Goal: Check status: Check status

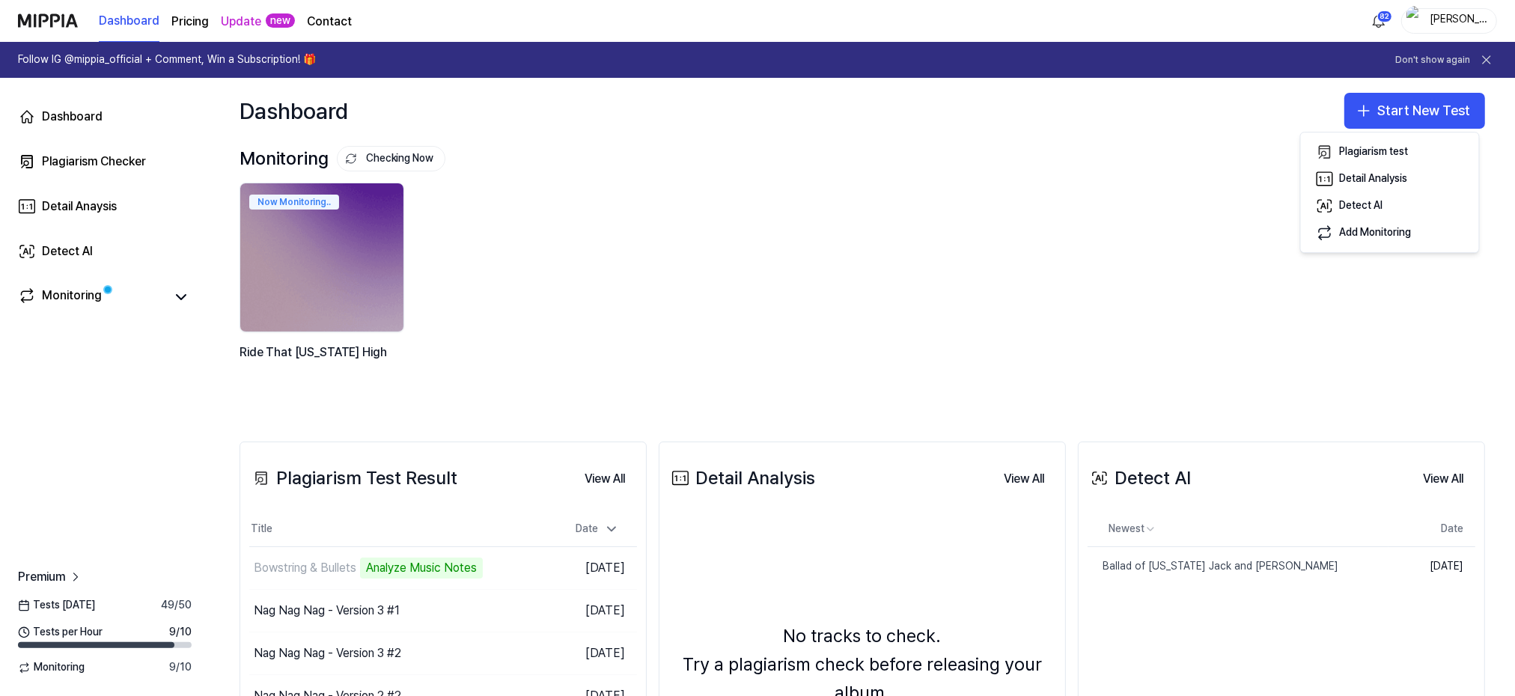
scroll to position [100, 0]
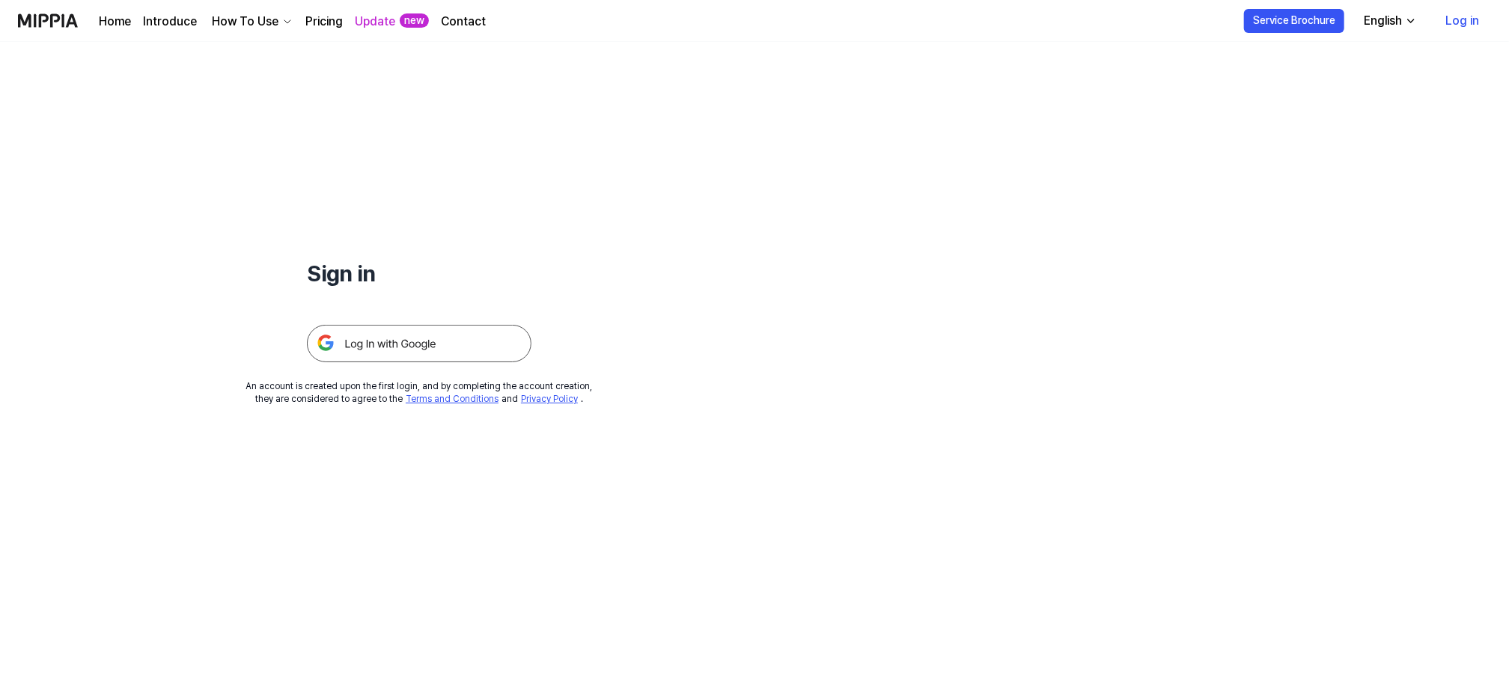
click at [414, 349] on img at bounding box center [419, 343] width 225 height 37
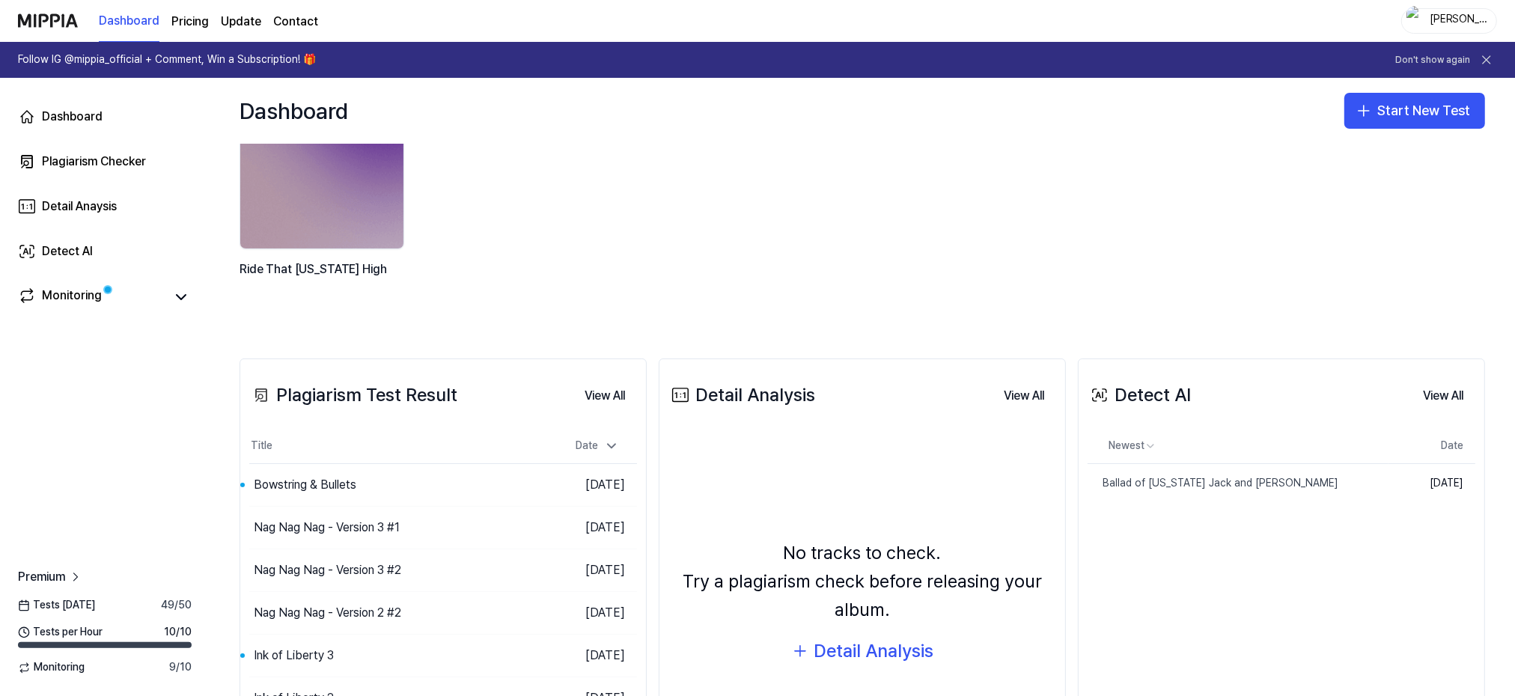
scroll to position [100, 0]
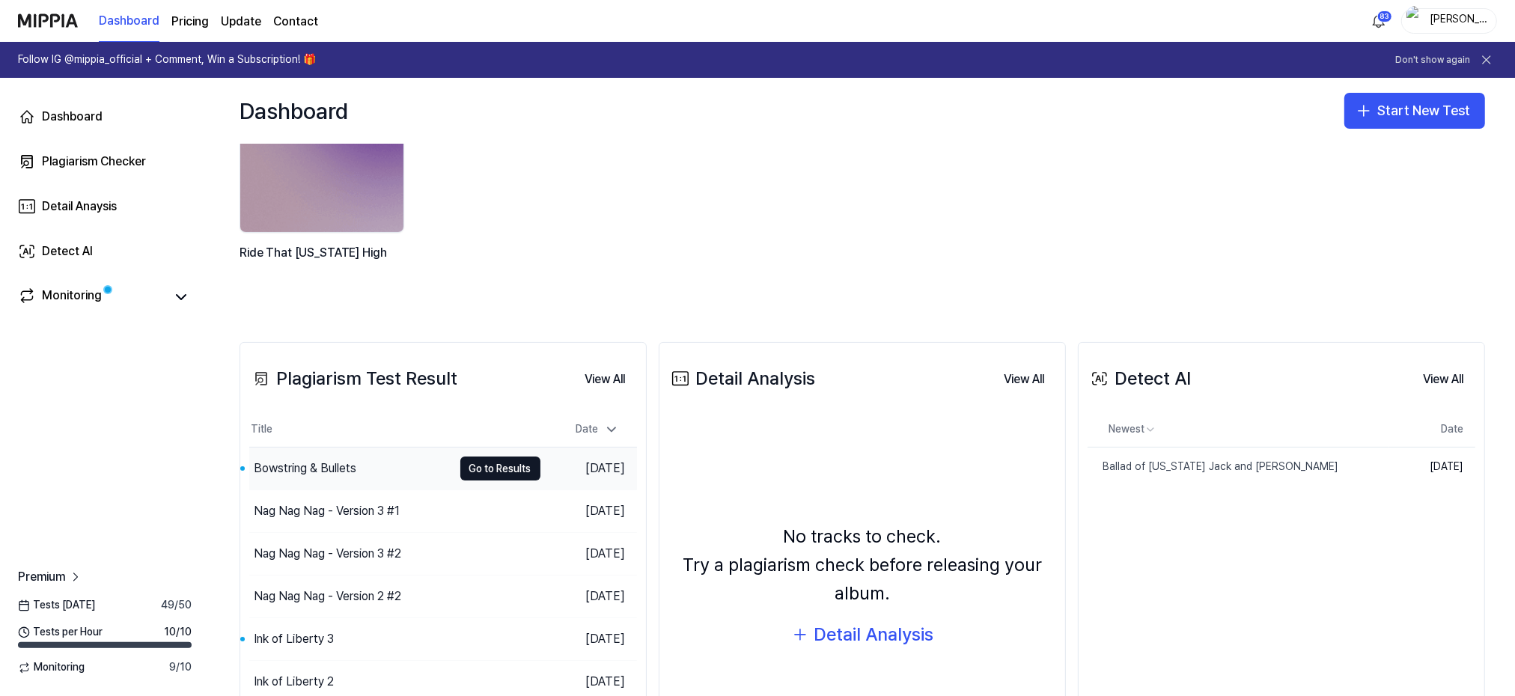
click at [334, 468] on div "Bowstring & Bullets" at bounding box center [305, 469] width 103 height 18
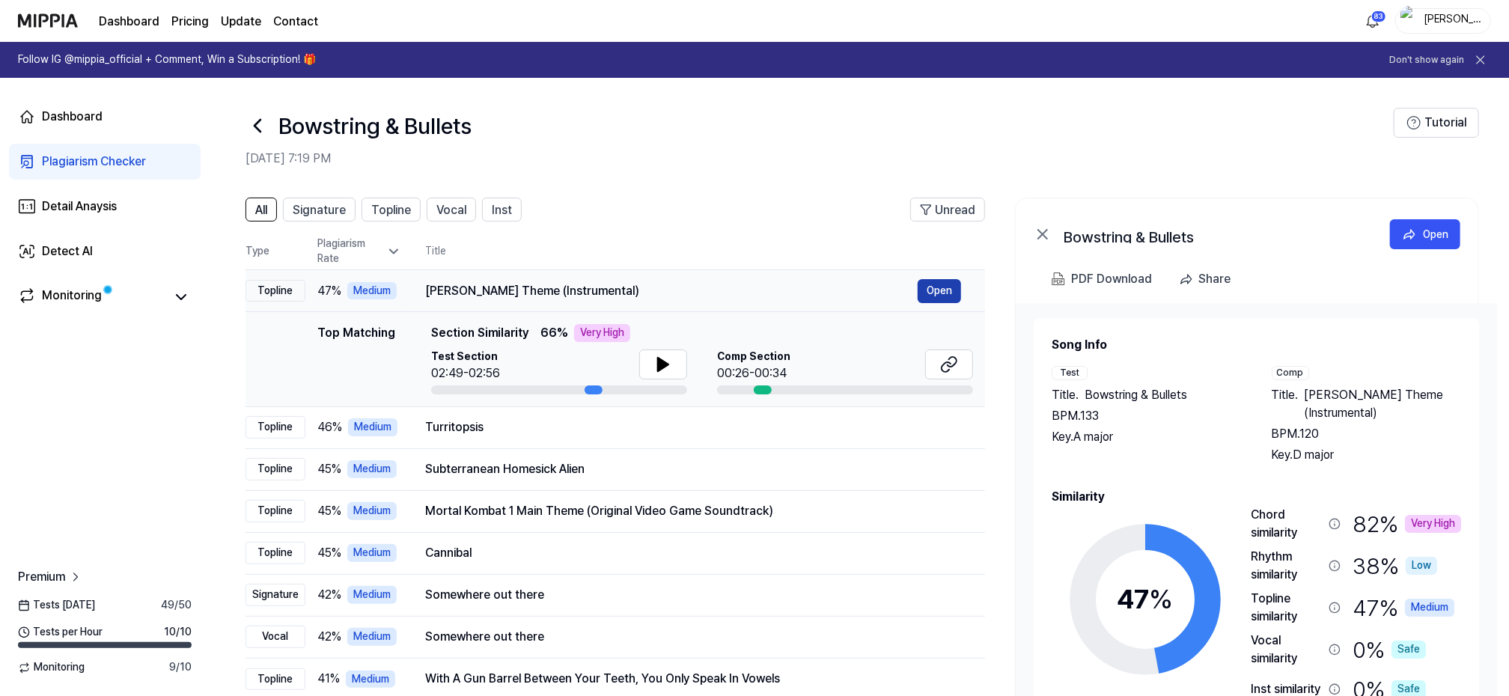
click at [931, 287] on button "Open" at bounding box center [939, 291] width 43 height 24
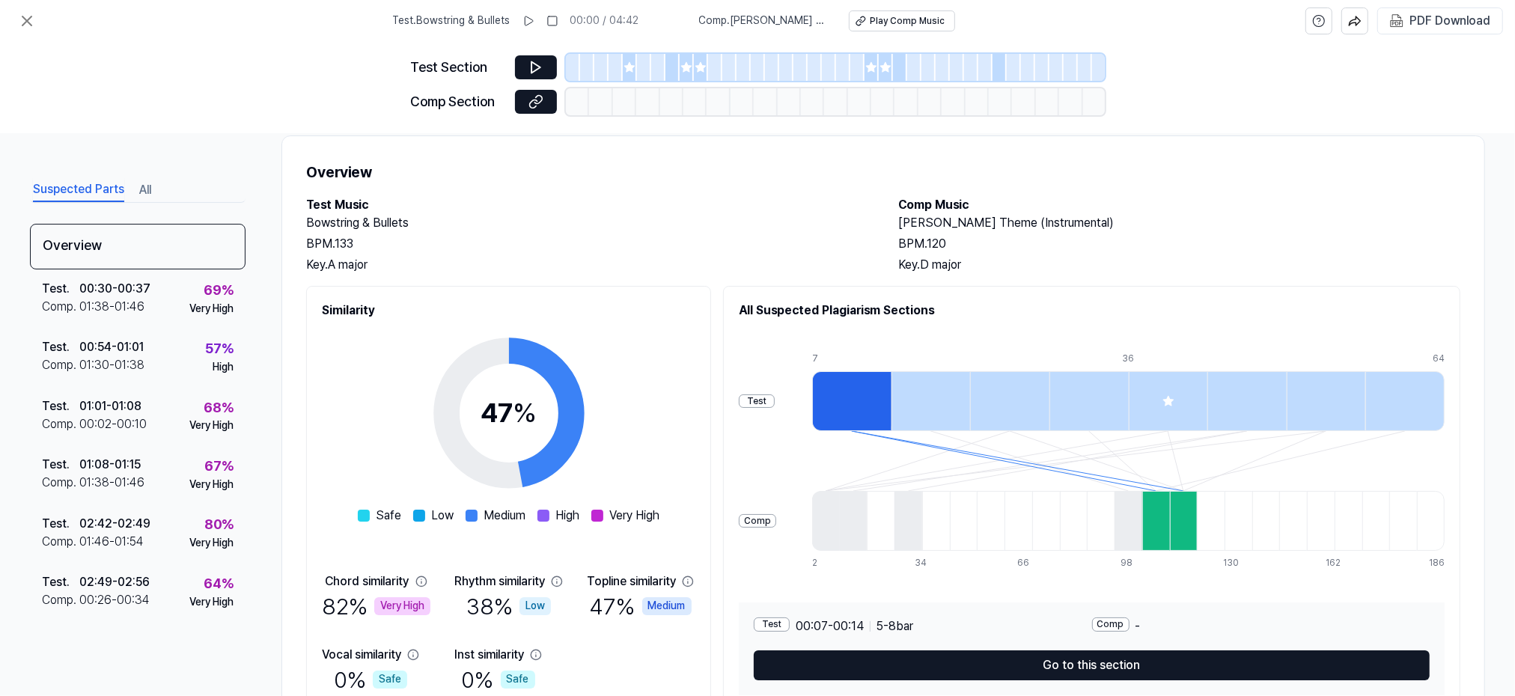
scroll to position [96, 0]
